Goal: Participate in discussion: Engage in conversation with other users on a specific topic

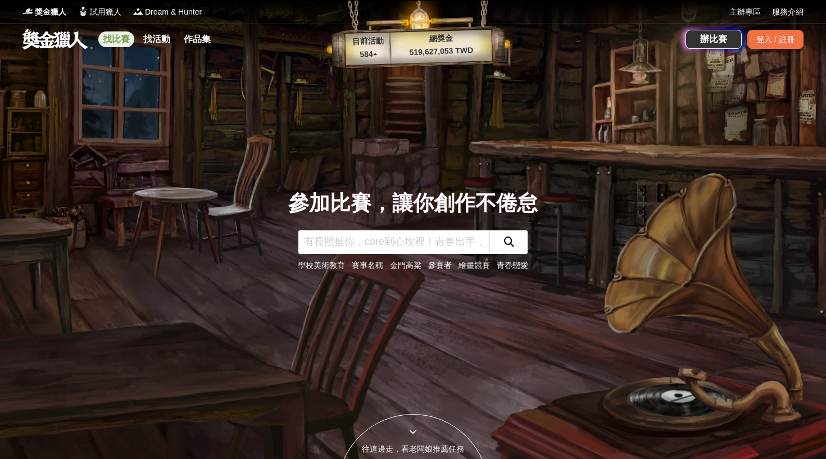
click at [111, 35] on link "找比賽" at bounding box center [116, 39] width 36 height 16
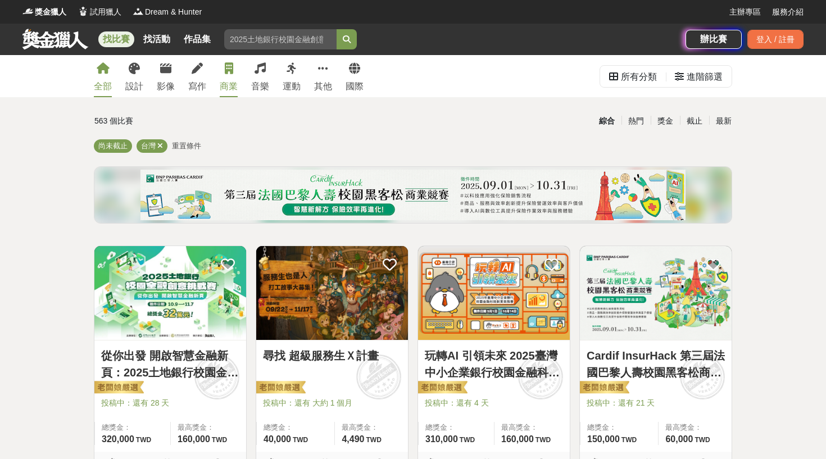
click at [225, 80] on div "商業" at bounding box center [229, 86] width 18 height 13
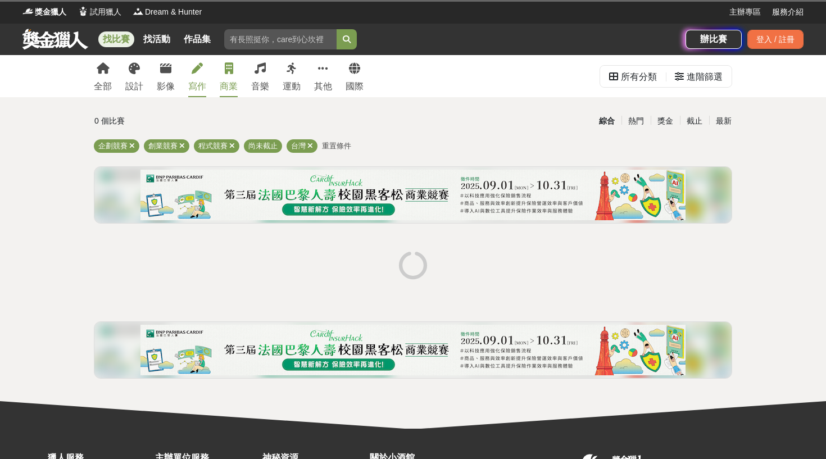
click at [205, 80] on div "寫作" at bounding box center [197, 86] width 18 height 13
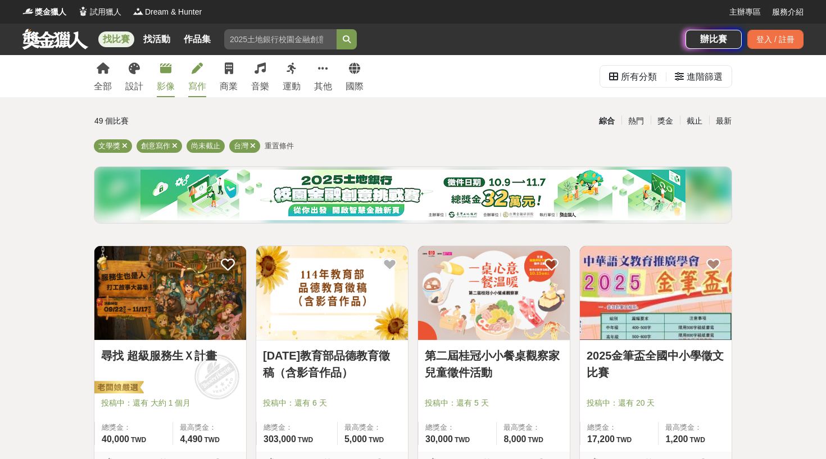
click at [162, 81] on div "影像" at bounding box center [166, 86] width 18 height 13
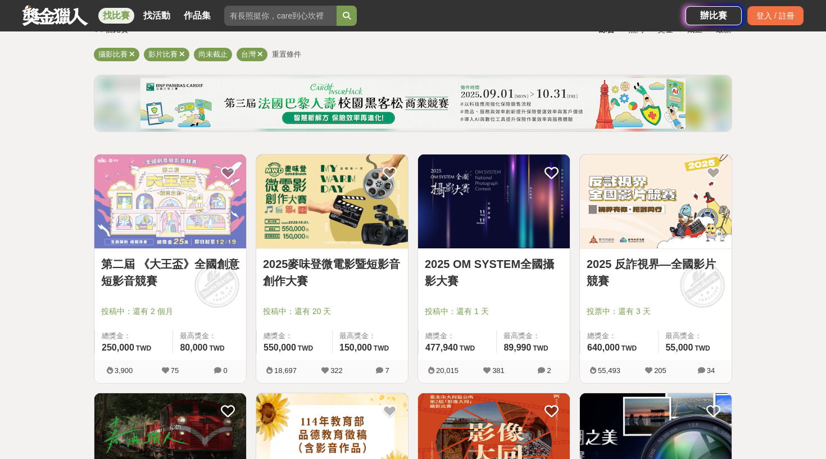
scroll to position [92, 0]
click at [611, 263] on link "2025 反詐視界—全國影片競賽" at bounding box center [656, 272] width 138 height 34
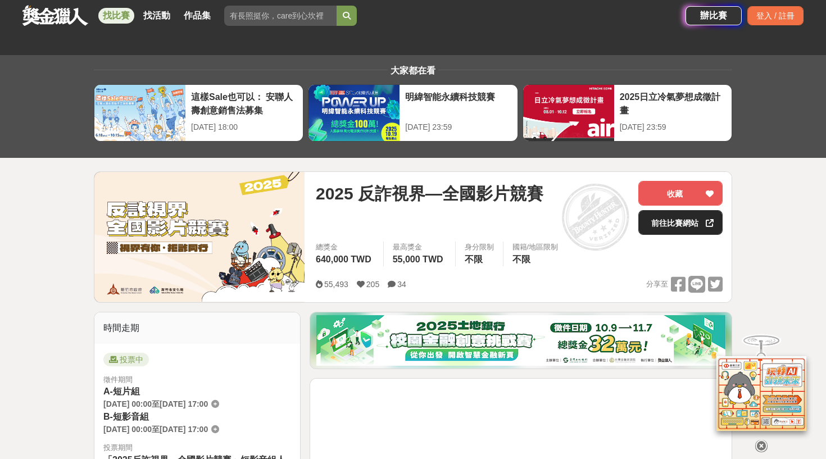
click at [664, 226] on link "前往比賽網站" at bounding box center [680, 222] width 84 height 25
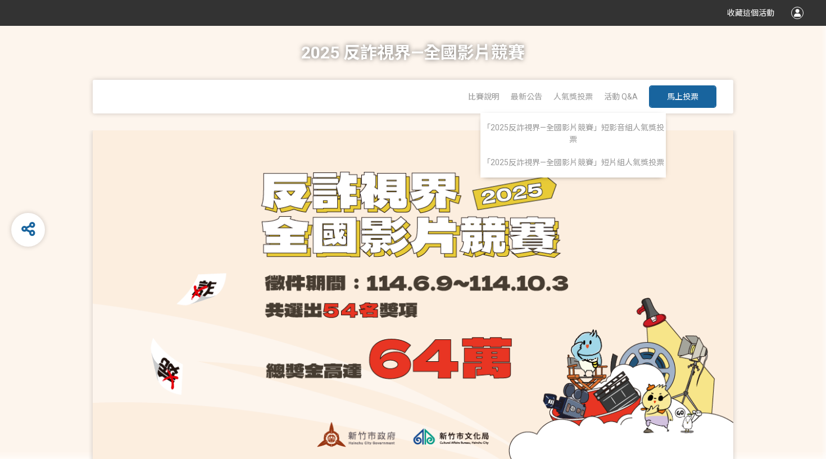
click at [585, 89] on div "人氣獎投票 「2025反詐視界—全國影片競賽」短影音組人氣獎投票 「2025反詐視界—全國影片競賽」短片組人氣獎投票" at bounding box center [573, 97] width 39 height 34
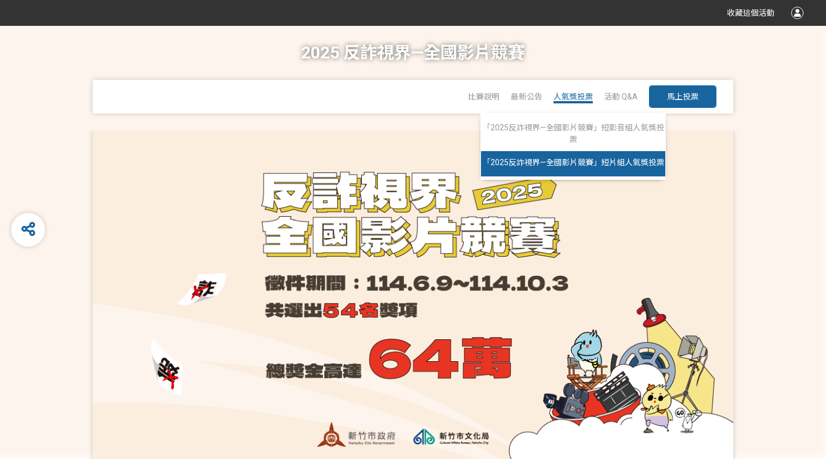
click at [578, 161] on span "「2025反詐視界—全國影片競賽」短片組人氣獎投票" at bounding box center [574, 162] width 182 height 9
select select "13146"
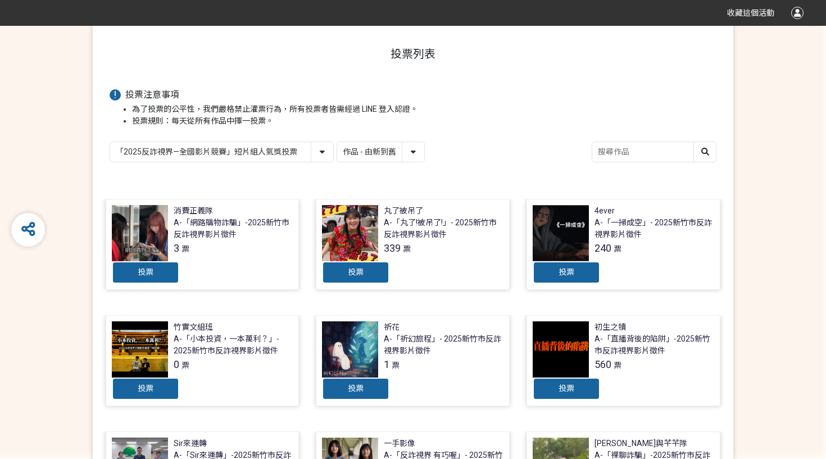
scroll to position [137, 0]
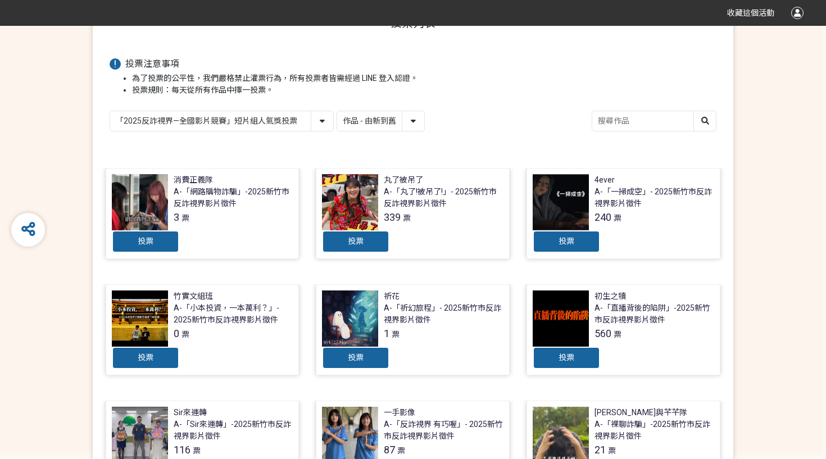
select select "vote"
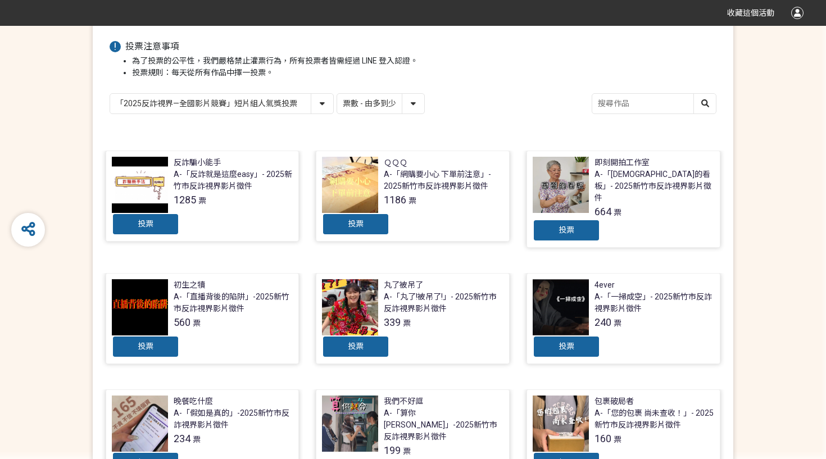
scroll to position [153, 0]
